Goal: Entertainment & Leisure: Consume media (video, audio)

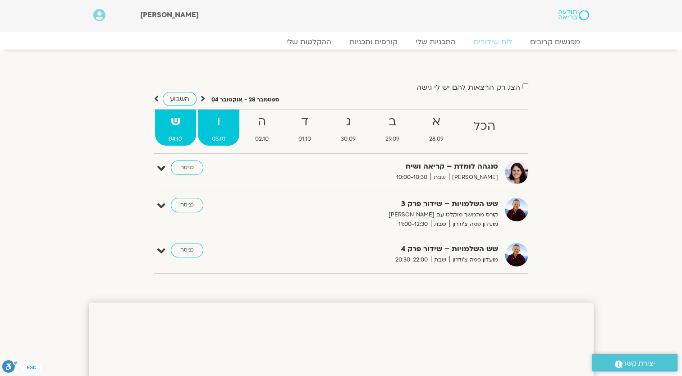
click at [208, 122] on strong "ו" at bounding box center [218, 122] width 41 height 20
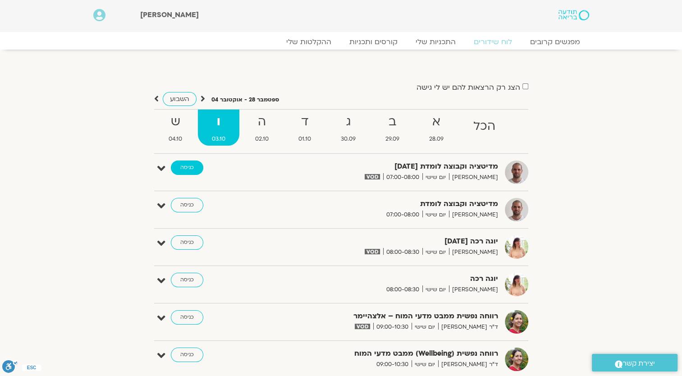
click at [177, 167] on link "כניסה" at bounding box center [187, 167] width 32 height 14
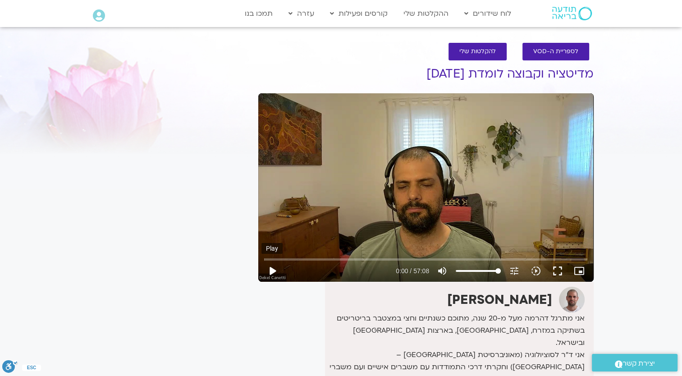
click at [274, 270] on button "play_arrow" at bounding box center [272, 271] width 22 height 22
click at [279, 261] on input "Seek" at bounding box center [425, 258] width 323 height 5
click at [275, 261] on input "Seek" at bounding box center [425, 258] width 323 height 5
drag, startPoint x: 271, startPoint y: 270, endPoint x: 279, endPoint y: 261, distance: 12.5
click at [271, 270] on button "pause" at bounding box center [272, 271] width 22 height 22
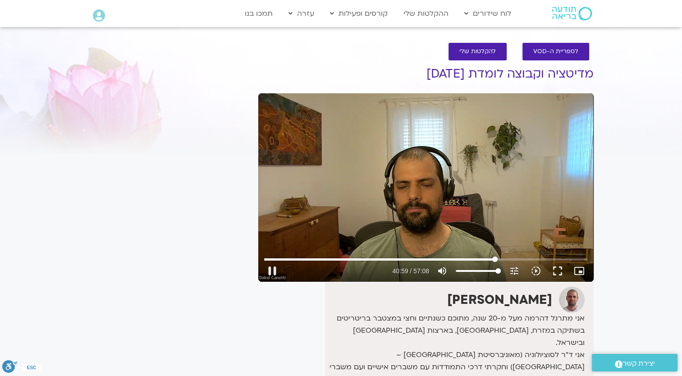
type input "2459.749592"
